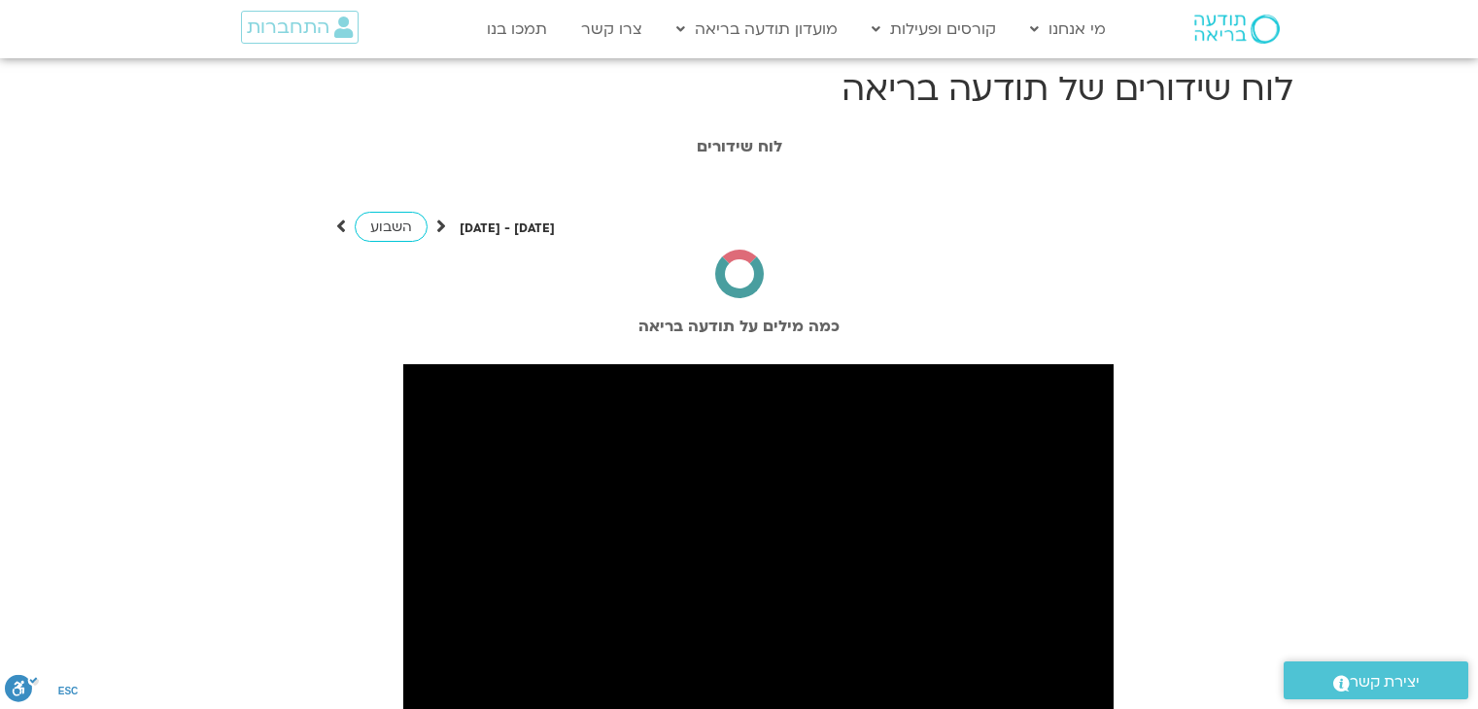
click at [325, 17] on span "התחברות" at bounding box center [288, 27] width 83 height 21
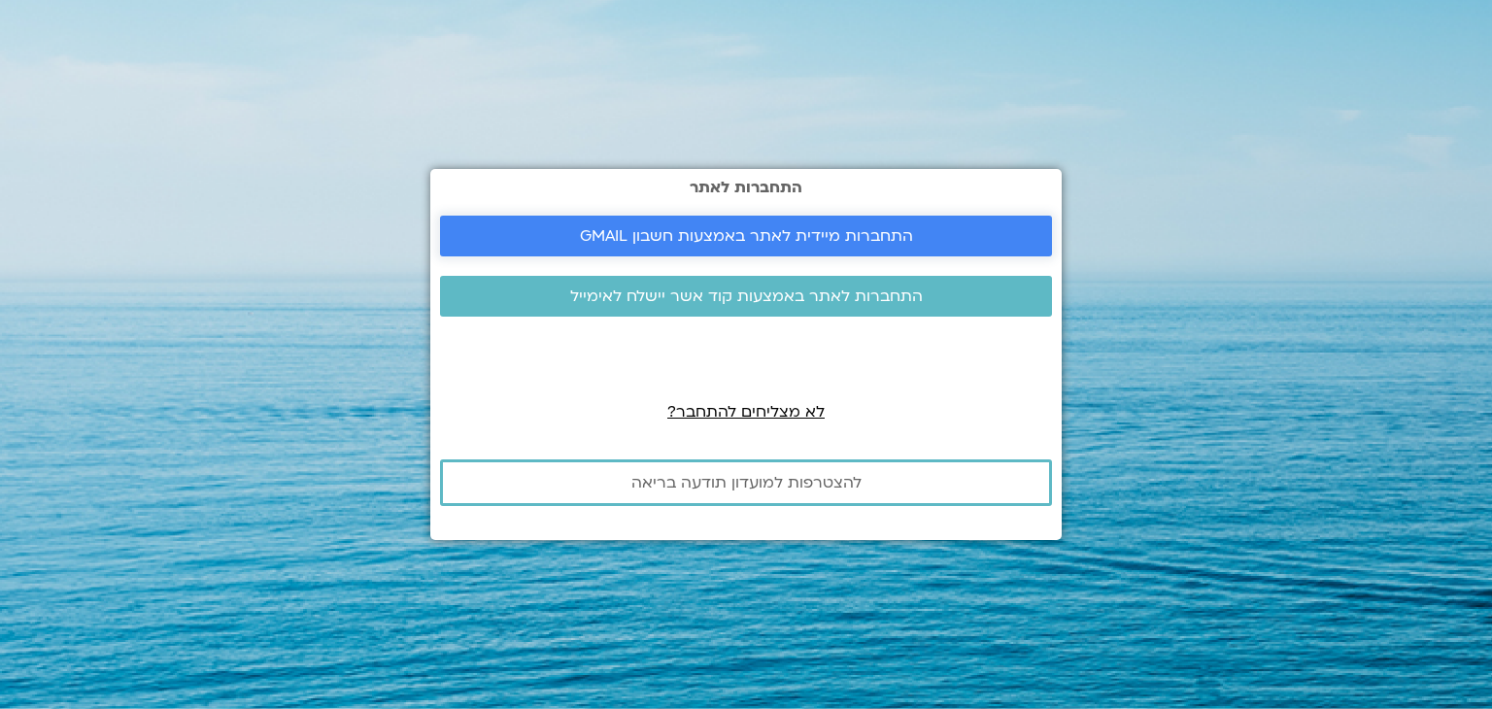
click at [814, 229] on span "התחברות מיידית לאתר באמצעות חשבון GMAIL" at bounding box center [746, 235] width 333 height 17
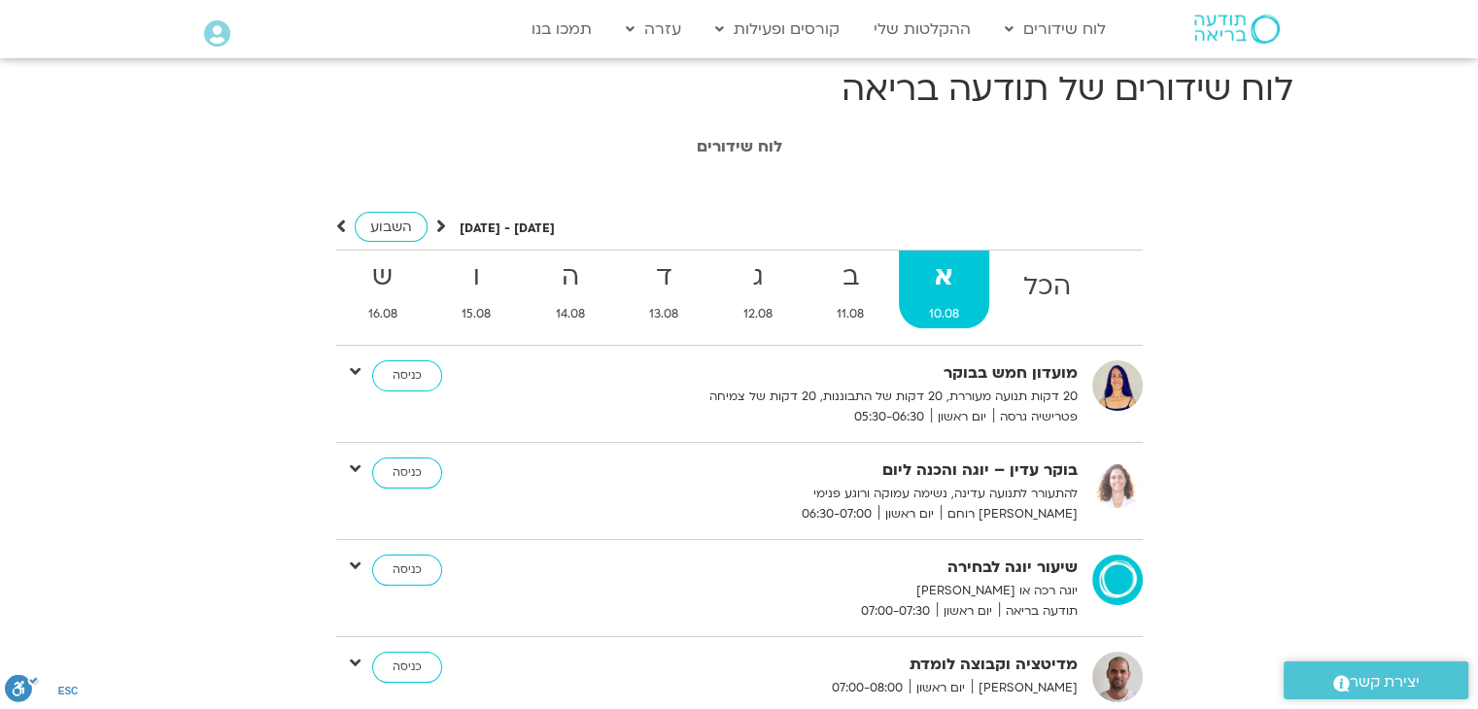
click at [436, 225] on icon at bounding box center [441, 226] width 10 height 19
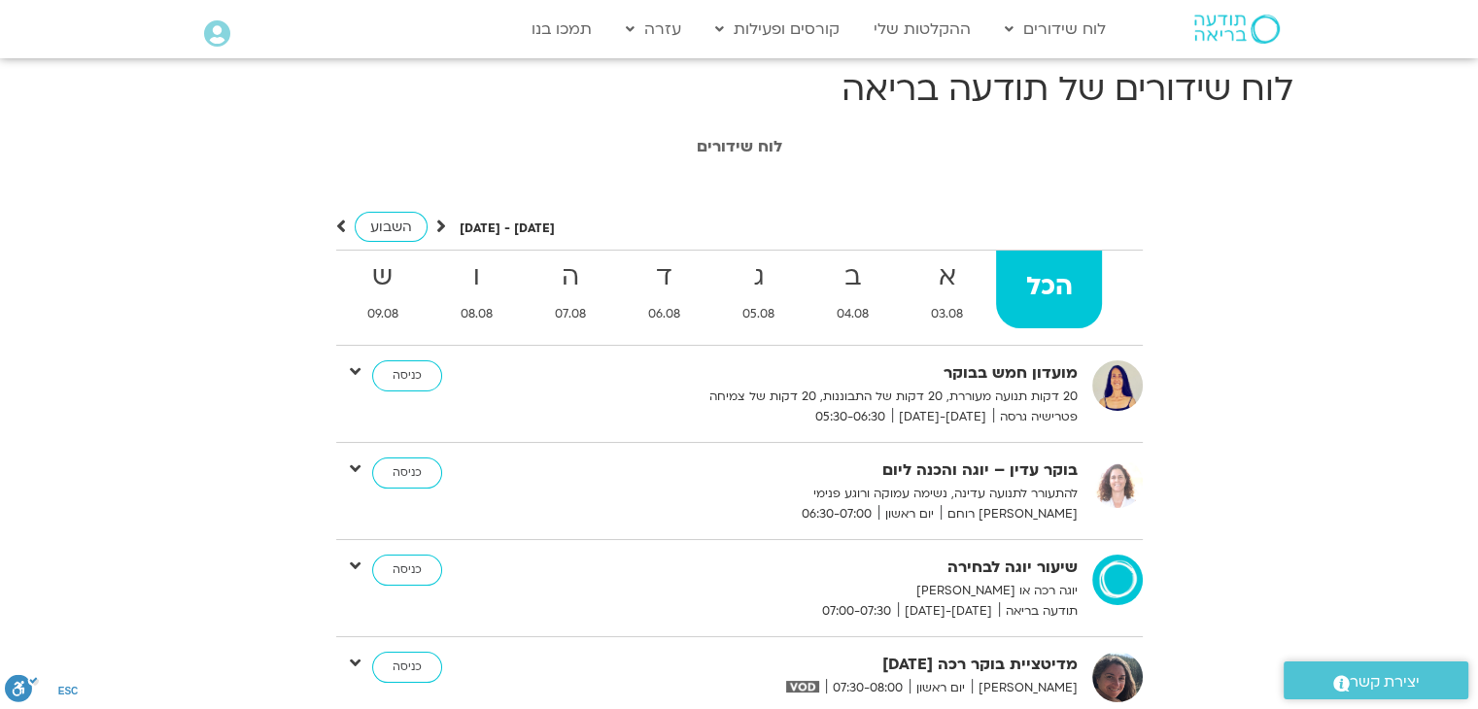
click at [436, 225] on icon at bounding box center [441, 226] width 10 height 19
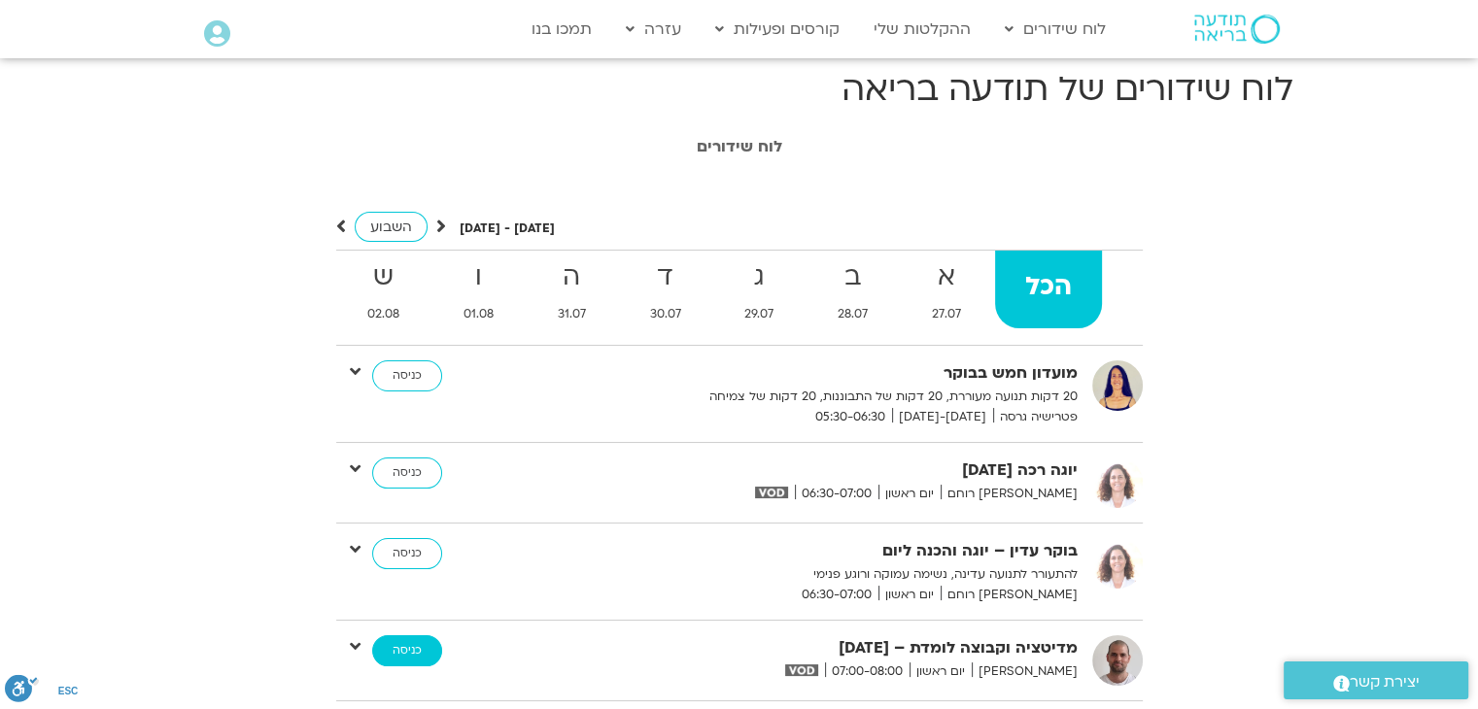
click at [395, 653] on link "כניסה" at bounding box center [407, 650] width 70 height 31
